Goal: Check status: Check status

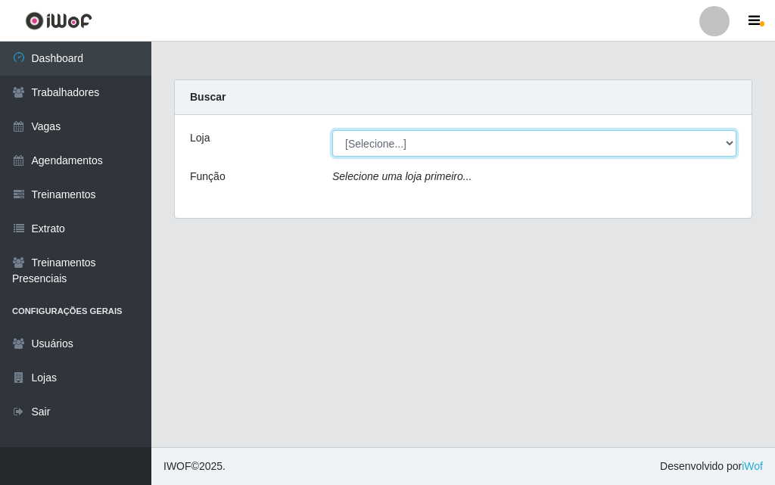
click at [357, 142] on select "[Selecione...] A fazendinha" at bounding box center [534, 143] width 404 height 26
select select "70"
click at [332, 130] on select "[Selecione...] A fazendinha" at bounding box center [534, 143] width 404 height 26
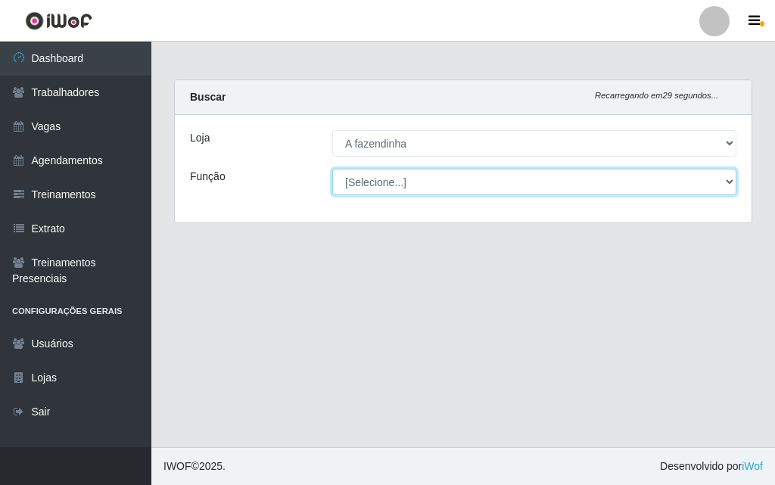
drag, startPoint x: 363, startPoint y: 156, endPoint x: 373, endPoint y: 182, distance: 28.5
click at [373, 182] on select "[Selecione...] ASG ASG + ASG ++ Balconista Embalador Embalador + Embalador ++ O…" at bounding box center [534, 182] width 404 height 26
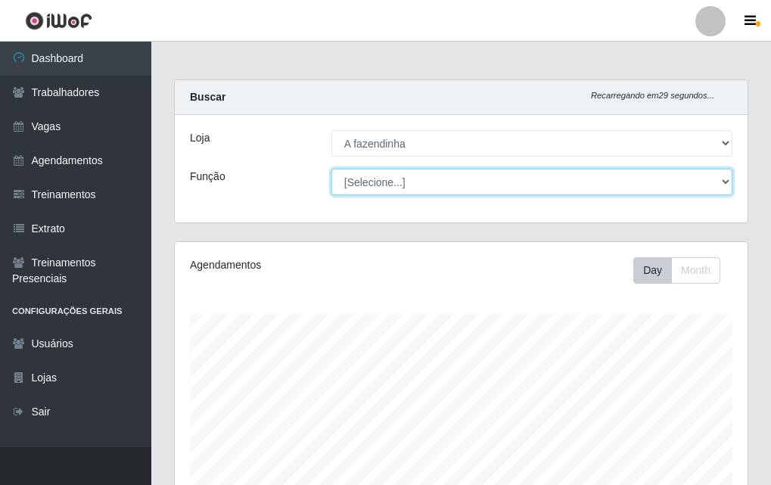
scroll to position [314, 573]
click at [331, 169] on select "[Selecione...] ASG ASG + ASG ++ Balconista Embalador Embalador + Embalador ++ O…" at bounding box center [531, 182] width 401 height 26
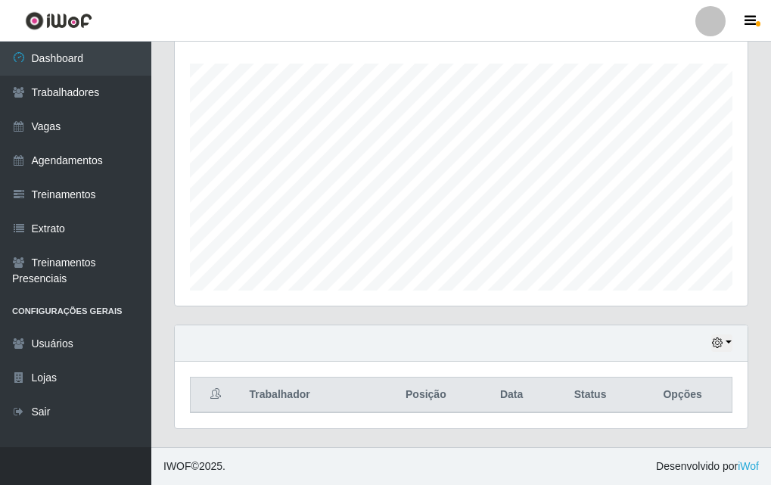
scroll to position [23, 0]
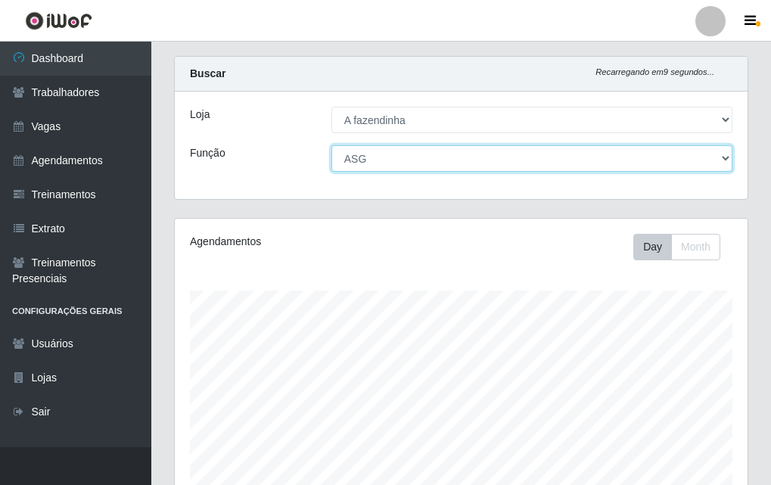
click at [487, 165] on select "[Selecione...] ASG ASG + ASG ++ Balconista Embalador Embalador + Embalador ++ O…" at bounding box center [531, 158] width 401 height 26
click at [331, 145] on select "[Selecione...] ASG ASG + ASG ++ Balconista Embalador Embalador + Embalador ++ O…" at bounding box center [531, 158] width 401 height 26
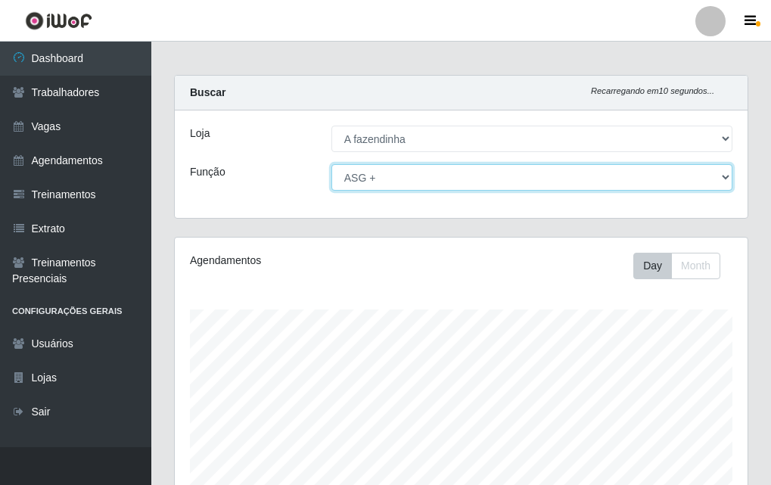
scroll to position [0, 0]
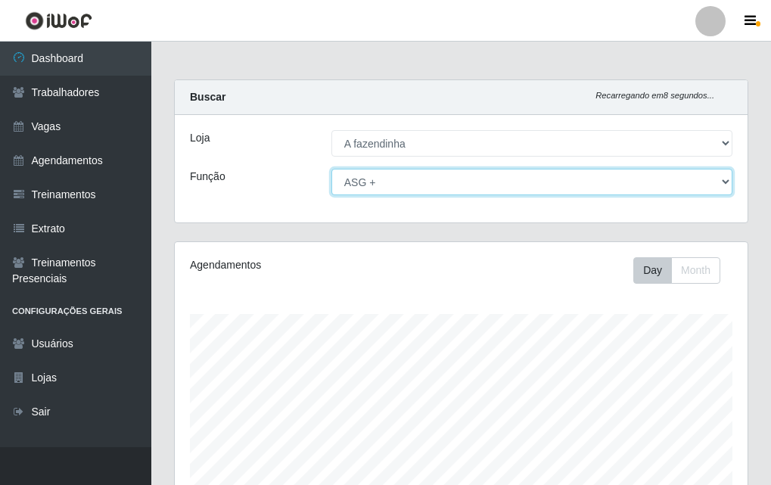
click at [484, 182] on select "[Selecione...] ASG ASG + ASG ++ Balconista Embalador Embalador + Embalador ++ O…" at bounding box center [531, 182] width 401 height 26
select select "16"
click at [331, 169] on select "[Selecione...] ASG ASG + ASG ++ Balconista Embalador Embalador + Embalador ++ O…" at bounding box center [531, 182] width 401 height 26
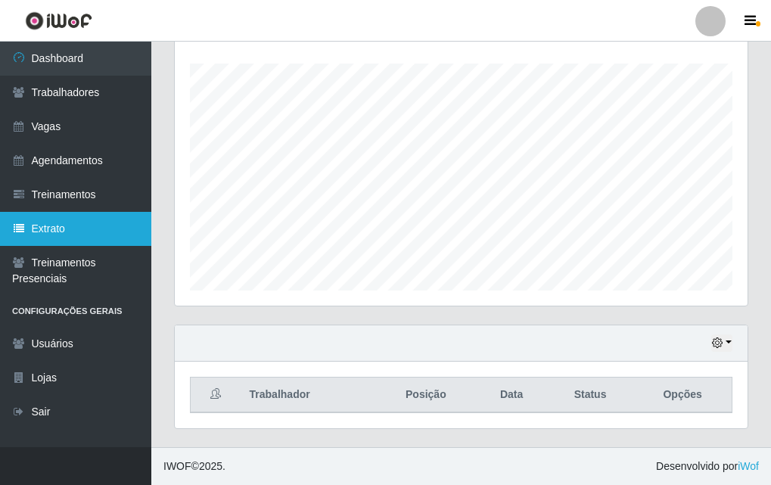
scroll to position [99, 0]
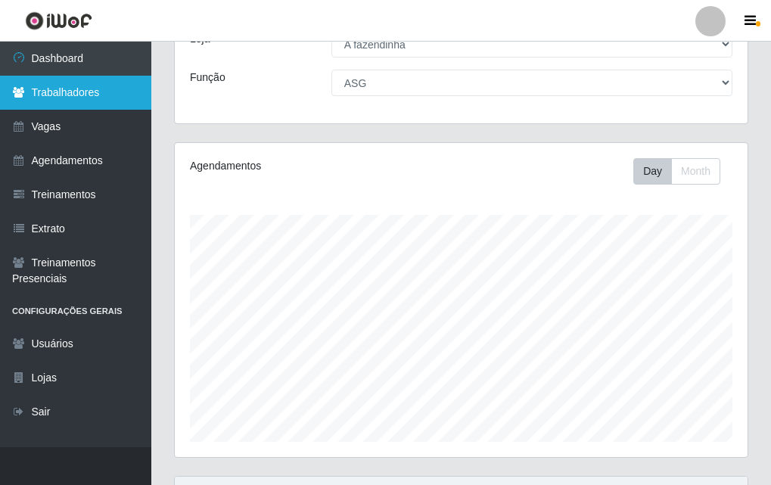
click at [88, 101] on link "Trabalhadores" at bounding box center [75, 93] width 151 height 34
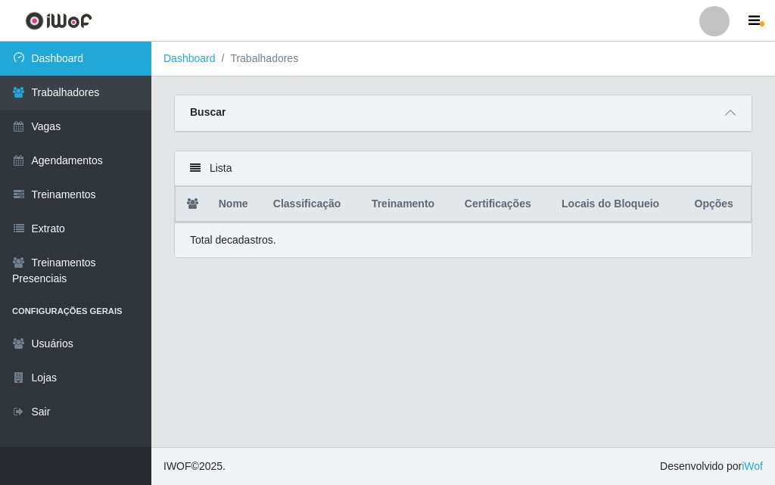
click at [107, 63] on link "Dashboard" at bounding box center [75, 59] width 151 height 34
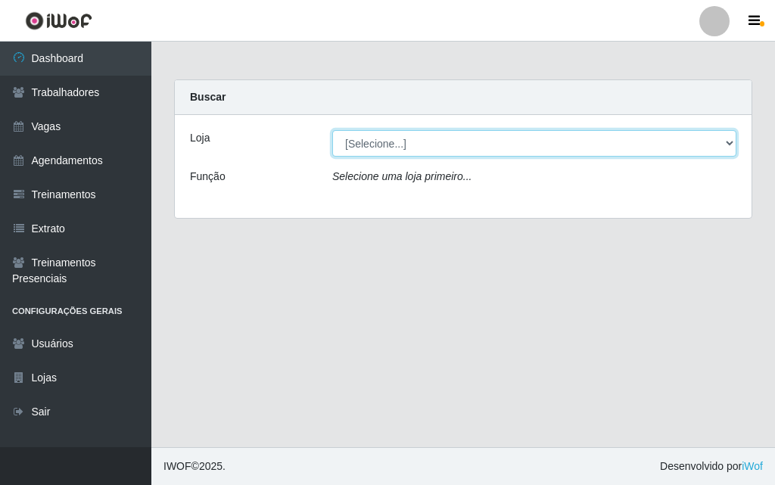
click at [429, 151] on select "[Selecione...] A fazendinha" at bounding box center [534, 143] width 404 height 26
select select "70"
click at [332, 130] on select "[Selecione...] A fazendinha" at bounding box center [534, 143] width 404 height 26
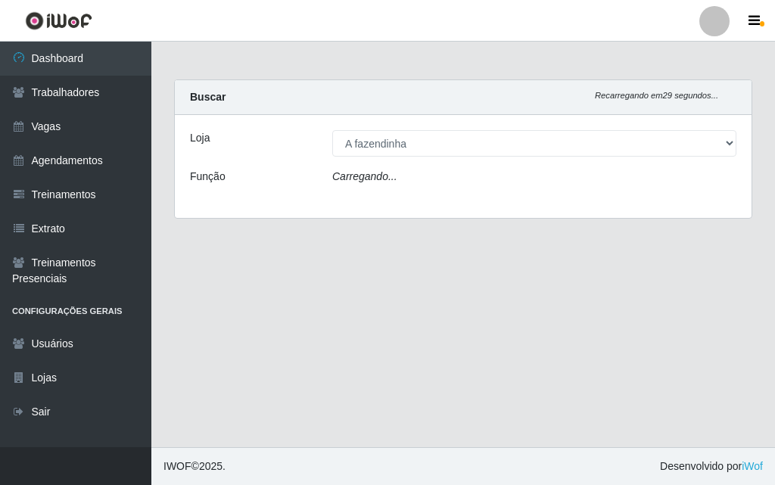
click at [428, 175] on div "Carregando..." at bounding box center [534, 180] width 427 height 22
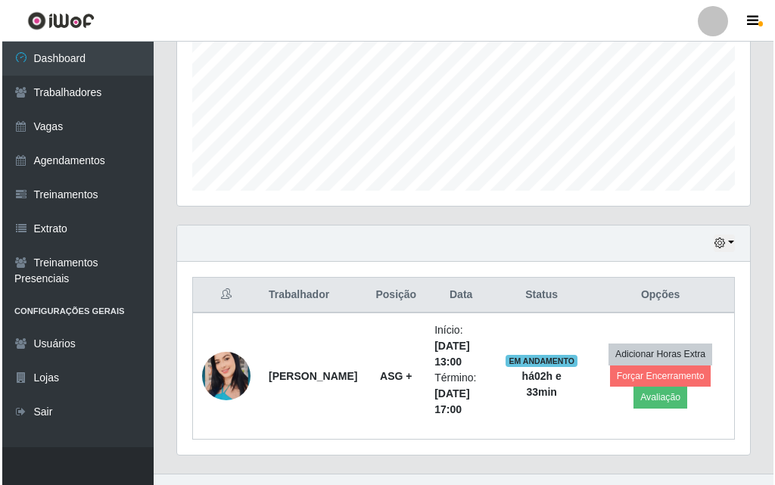
scroll to position [377, 0]
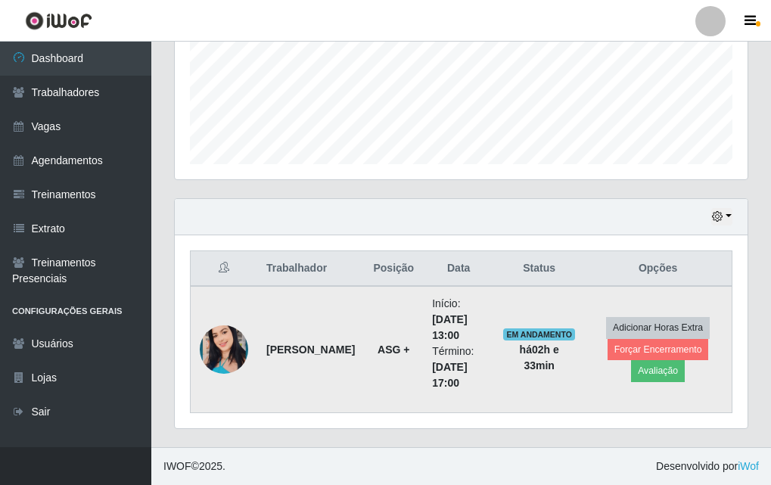
click at [227, 344] on img at bounding box center [224, 350] width 48 height 86
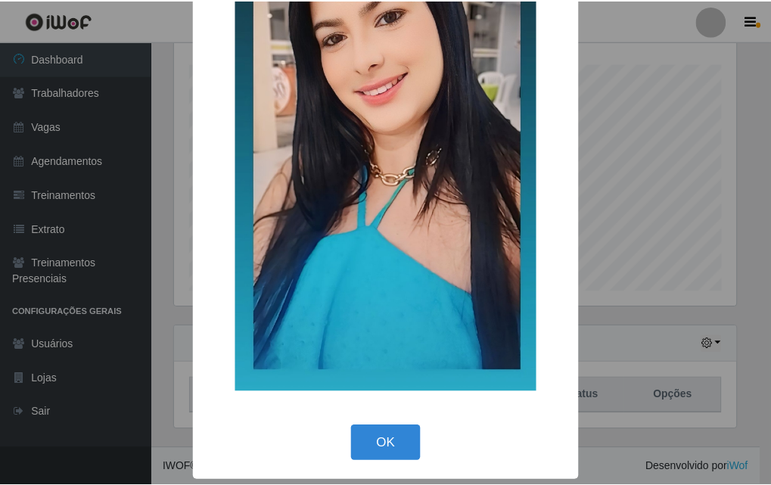
scroll to position [185, 0]
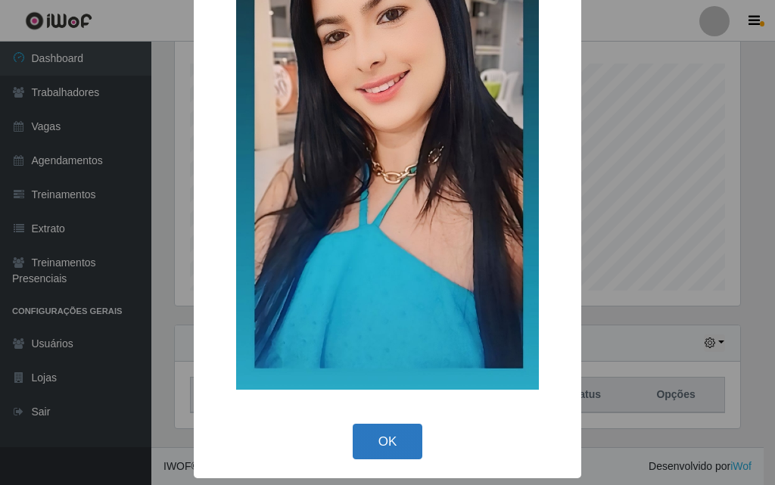
click at [395, 439] on button "OK" at bounding box center [388, 442] width 70 height 36
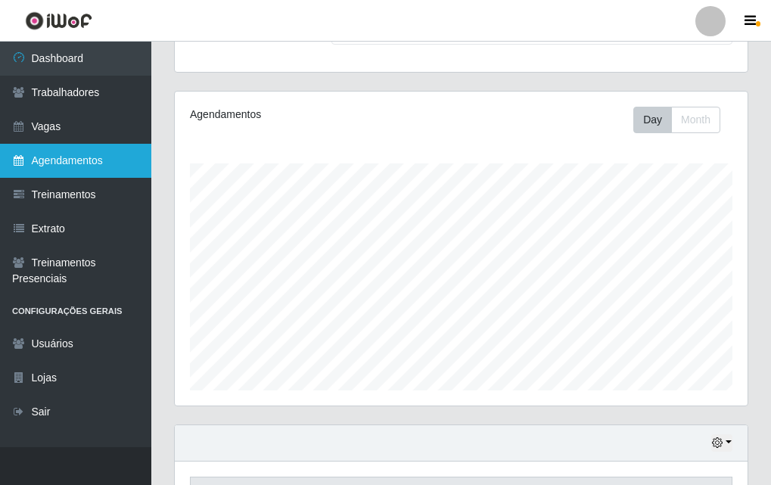
scroll to position [0, 0]
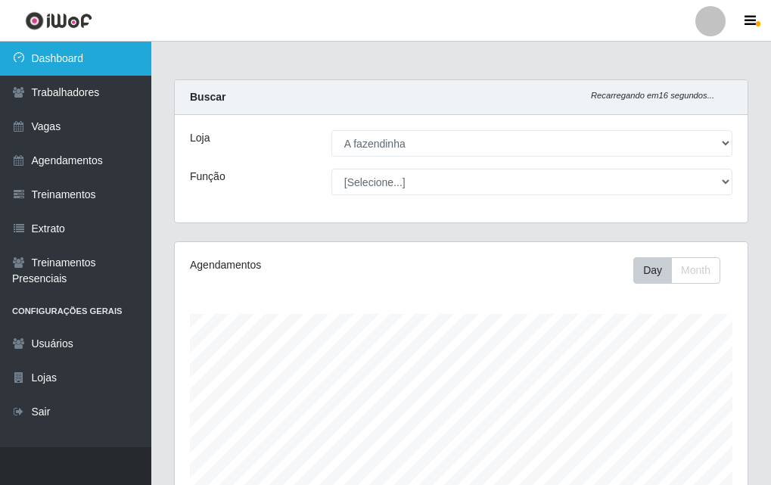
click at [57, 61] on link "Dashboard" at bounding box center [75, 59] width 151 height 34
